Goal: Task Accomplishment & Management: Use online tool/utility

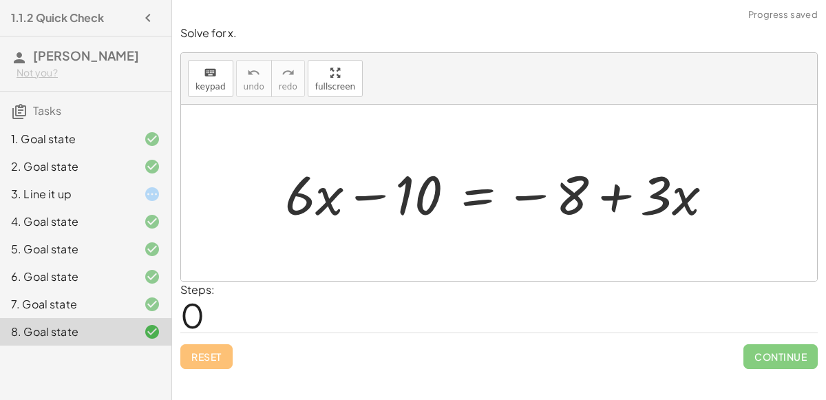
click at [100, 235] on div "3. Line it up" at bounding box center [85, 249] width 171 height 28
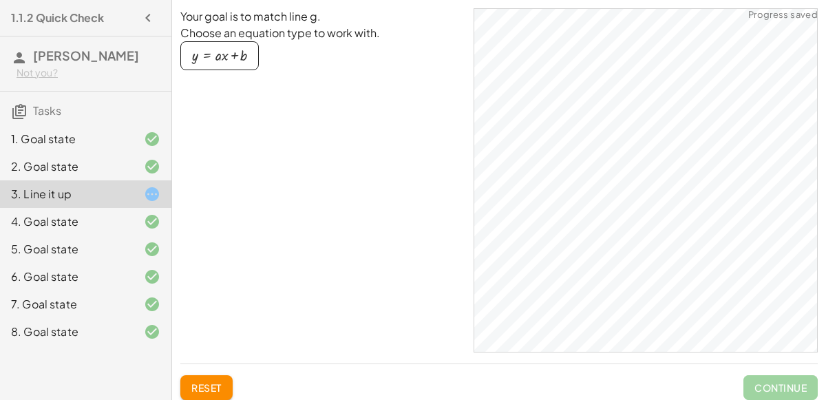
click at [132, 337] on div at bounding box center [141, 332] width 39 height 17
